Goal: Use online tool/utility: Utilize a website feature to perform a specific function

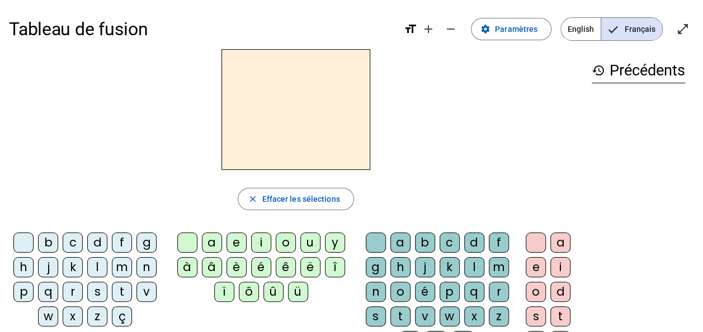
click at [53, 239] on div "b" at bounding box center [48, 243] width 20 height 20
click at [281, 243] on div "o" at bounding box center [286, 243] width 20 height 20
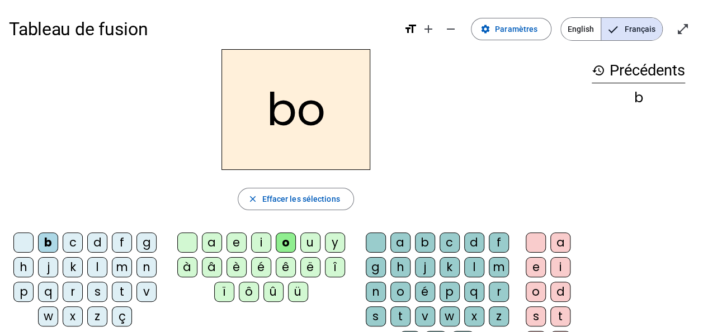
scroll to position [56, 0]
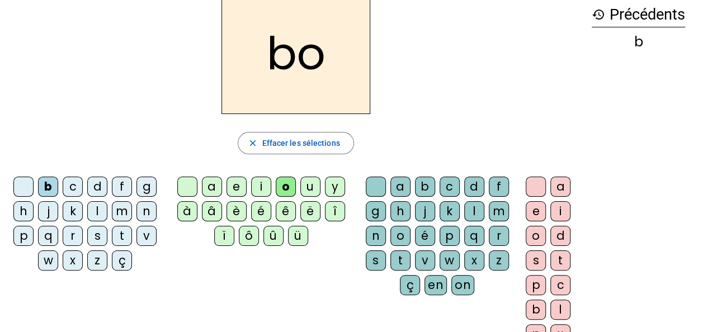
click at [471, 211] on div "l" at bounding box center [474, 211] width 20 height 20
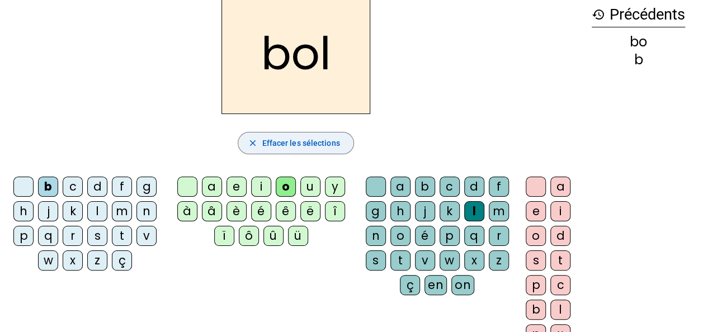
click at [276, 141] on span "Effacer les sélections" at bounding box center [301, 142] width 78 height 13
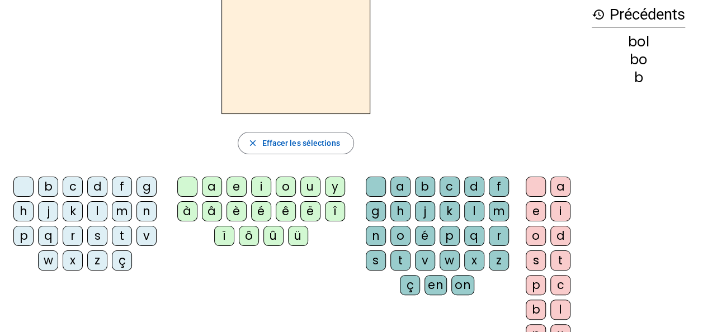
click at [120, 208] on div "m" at bounding box center [122, 211] width 20 height 20
click at [283, 183] on div "o" at bounding box center [286, 187] width 20 height 20
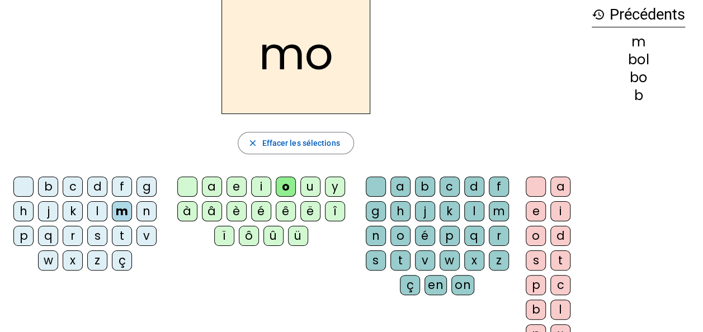
click at [404, 256] on div "t" at bounding box center [400, 261] width 20 height 20
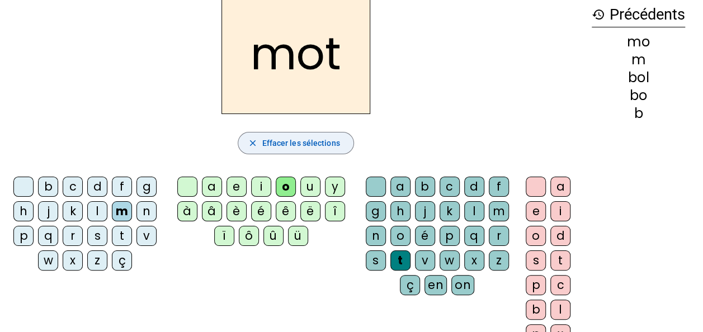
click at [267, 144] on span "Effacer les sélections" at bounding box center [301, 142] width 78 height 13
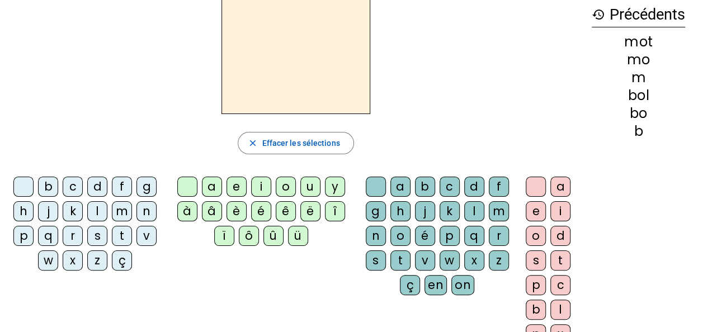
click at [18, 235] on div "p" at bounding box center [23, 236] width 20 height 20
click at [290, 185] on div "o" at bounding box center [286, 187] width 20 height 20
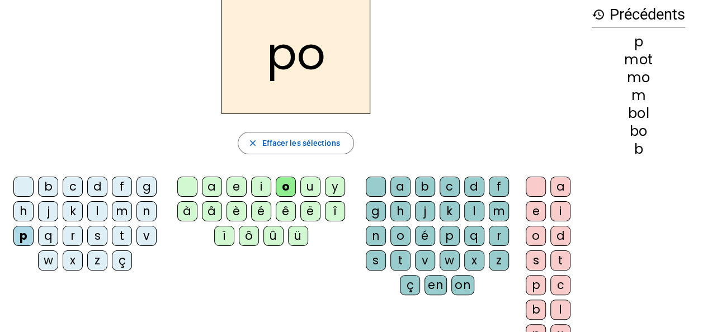
click at [401, 256] on div "t" at bounding box center [400, 261] width 20 height 20
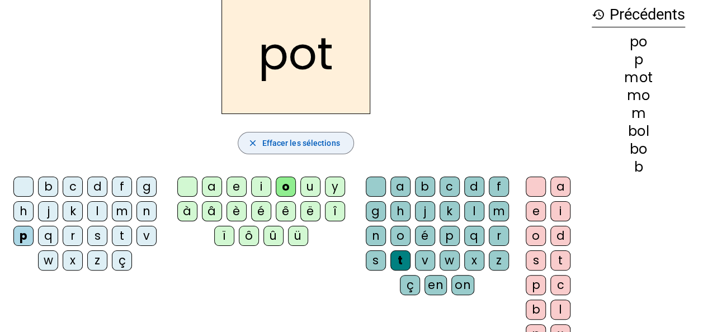
click at [270, 143] on span "Effacer les sélections" at bounding box center [301, 142] width 78 height 13
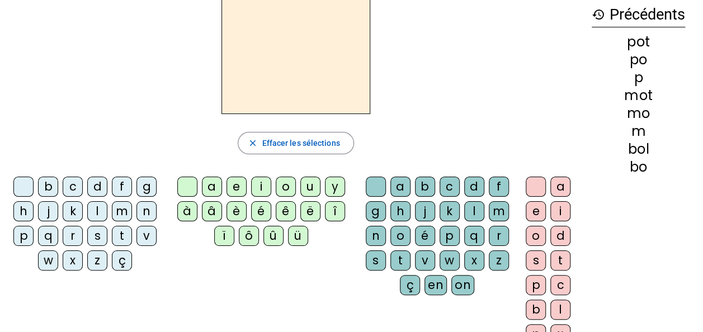
click at [146, 230] on div "v" at bounding box center [146, 236] width 20 height 20
click at [266, 208] on div "é" at bounding box center [261, 211] width 20 height 20
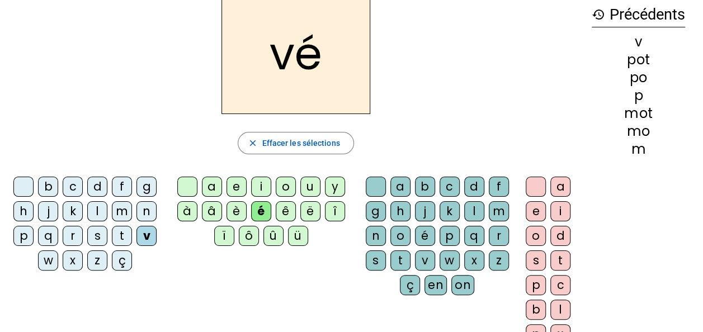
click at [476, 211] on div "l" at bounding box center [474, 211] width 20 height 20
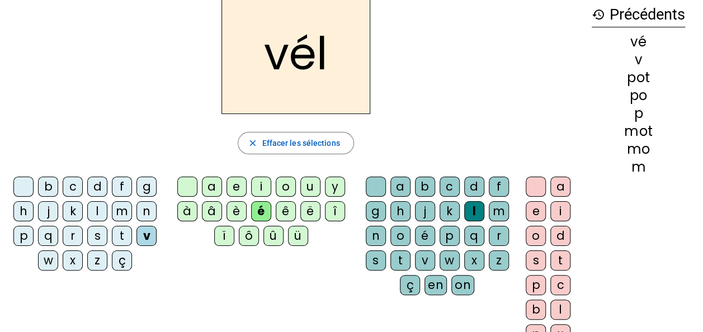
click at [530, 237] on div "o" at bounding box center [536, 236] width 20 height 20
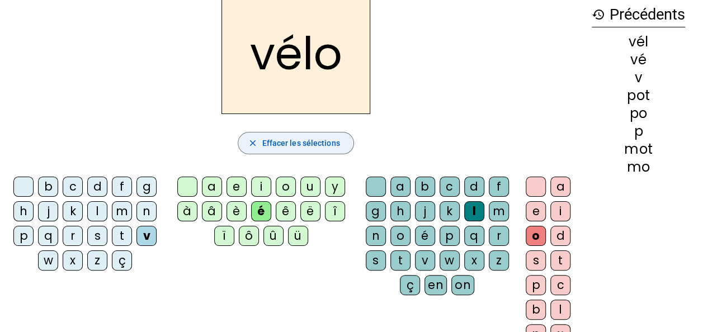
click at [317, 143] on span "Effacer les sélections" at bounding box center [301, 142] width 78 height 13
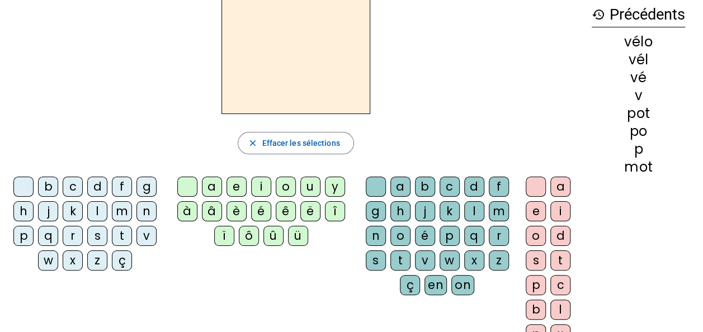
click at [124, 213] on div "m" at bounding box center [122, 211] width 20 height 20
click at [261, 207] on div "é" at bounding box center [261, 211] width 20 height 20
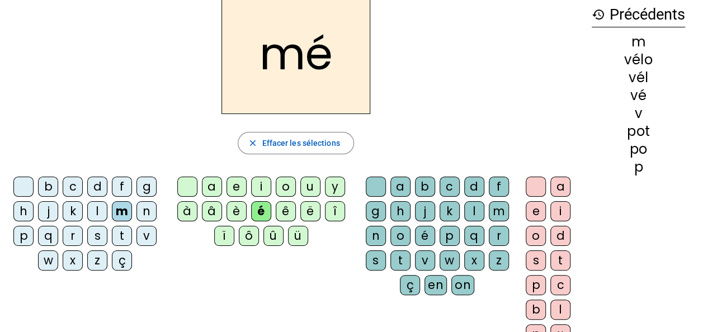
click at [399, 257] on div "t" at bounding box center [400, 261] width 20 height 20
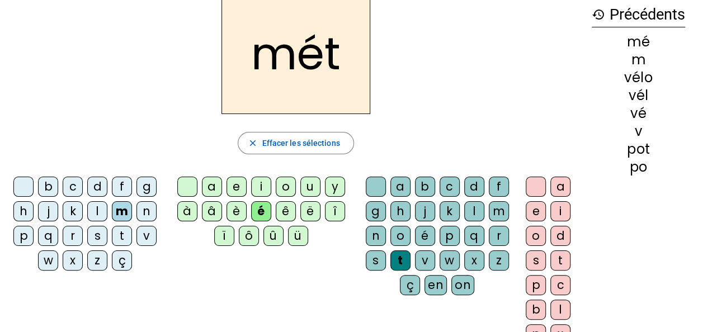
scroll to position [168, 0]
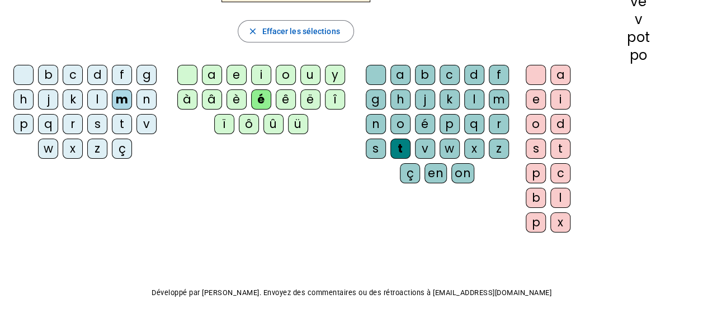
click at [423, 123] on div "é" at bounding box center [425, 124] width 20 height 20
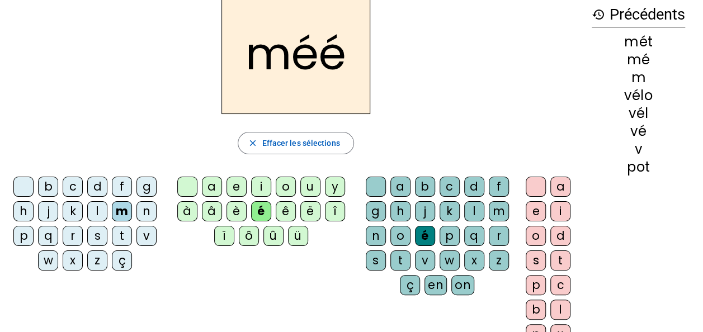
drag, startPoint x: 402, startPoint y: 256, endPoint x: 353, endPoint y: 196, distance: 77.2
click at [402, 256] on div "t" at bounding box center [400, 261] width 20 height 20
